Goal: Find specific page/section: Find specific page/section

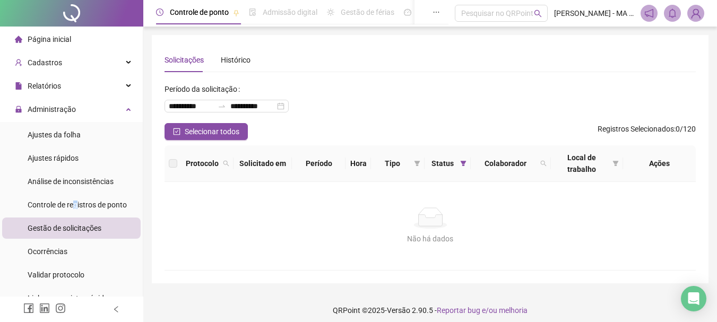
drag, startPoint x: 77, startPoint y: 201, endPoint x: 80, endPoint y: 231, distance: 30.4
click at [75, 202] on span "Controle de registros de ponto" at bounding box center [77, 205] width 99 height 8
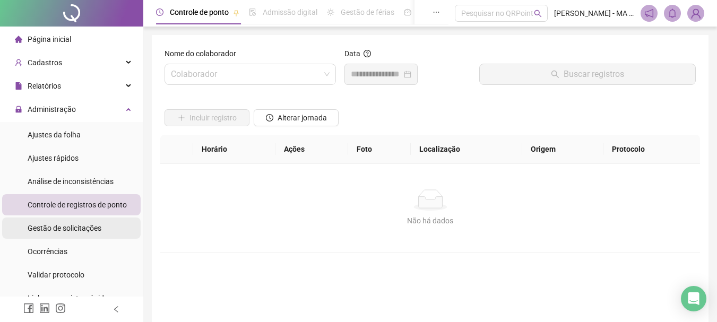
click at [84, 230] on span "Gestão de solicitações" at bounding box center [65, 228] width 74 height 8
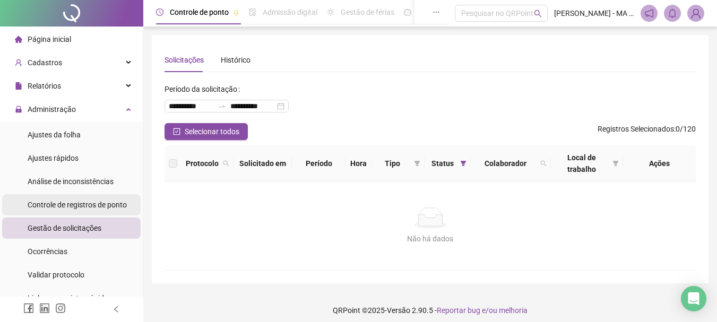
click at [105, 209] on span "Controle de registros de ponto" at bounding box center [77, 205] width 99 height 8
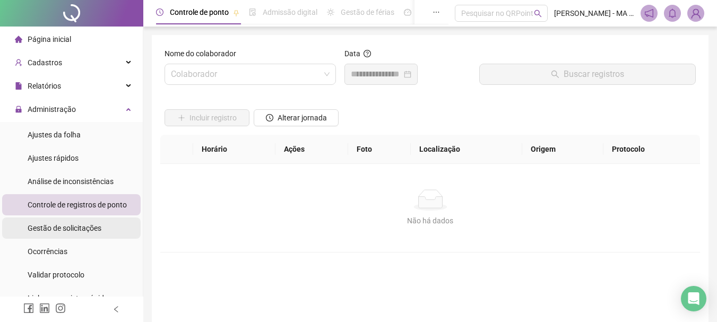
click at [105, 222] on li "Gestão de solicitações" at bounding box center [71, 228] width 139 height 21
